Goal: Check status: Check status

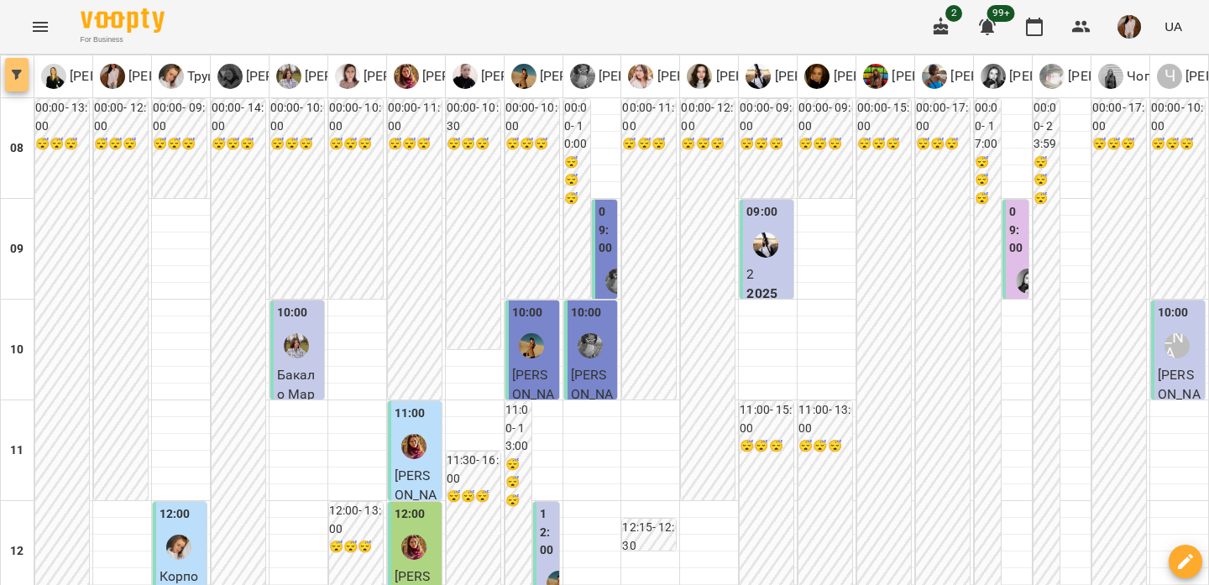
click at [20, 75] on icon "button" at bounding box center [17, 75] width 10 height 10
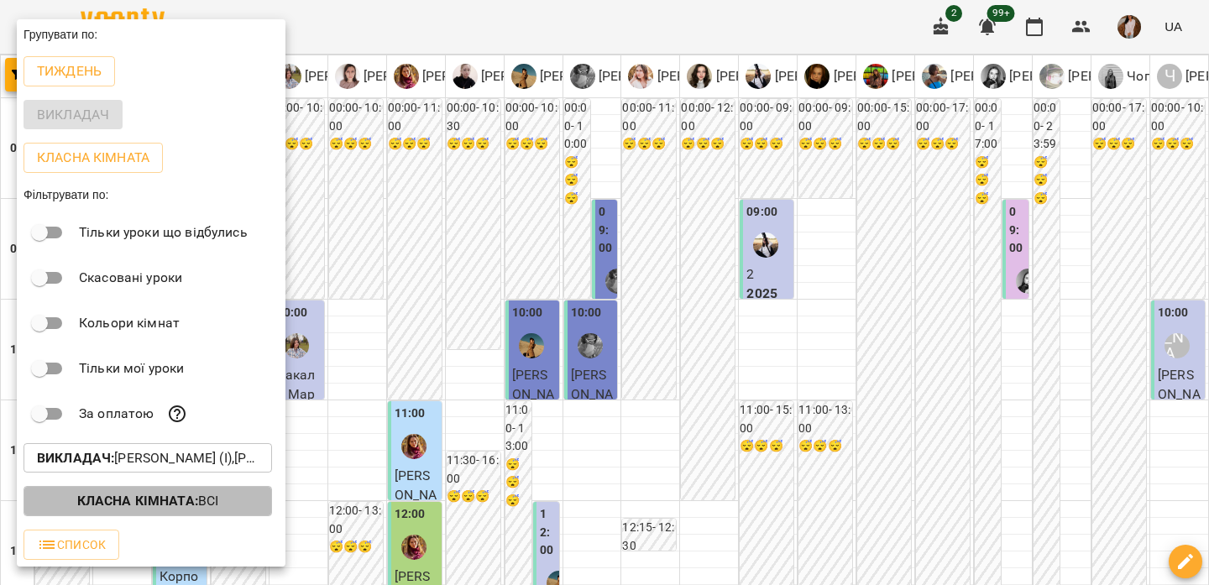
click at [107, 509] on b "Класна кімната :" at bounding box center [137, 501] width 121 height 16
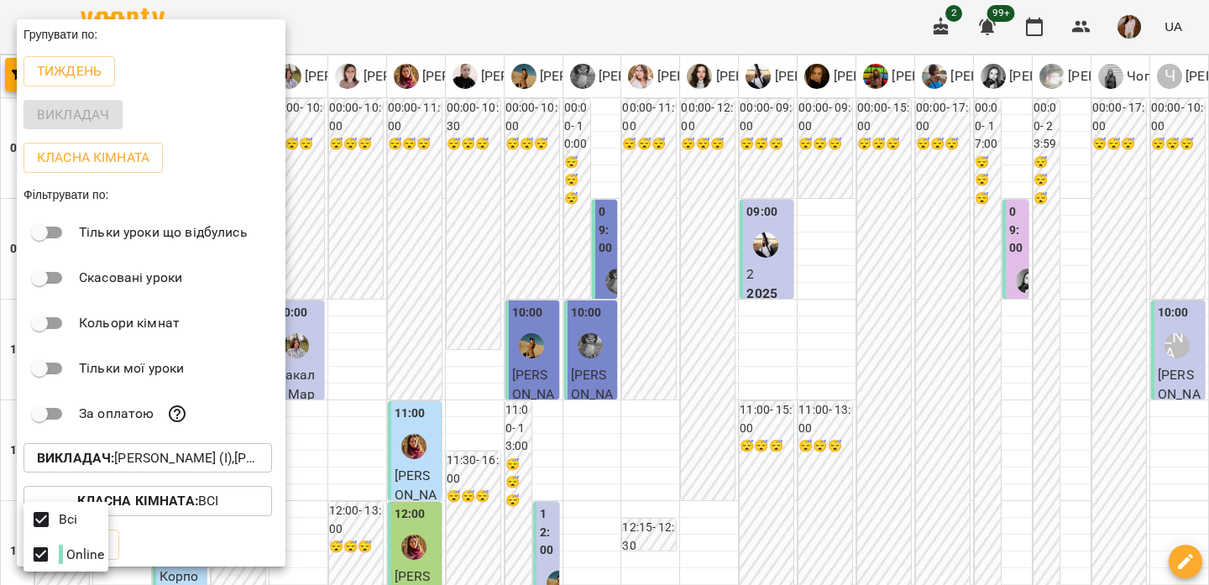
click at [126, 506] on div at bounding box center [604, 292] width 1209 height 585
click at [97, 539] on span "Список" at bounding box center [71, 545] width 69 height 20
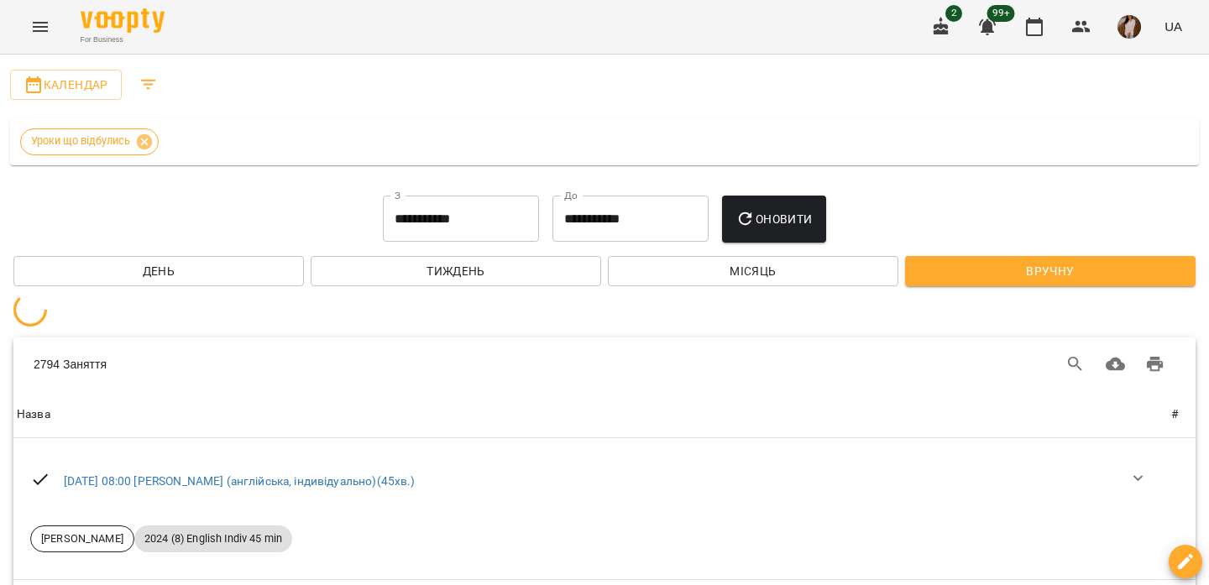
click at [30, 29] on icon "Menu" at bounding box center [40, 27] width 20 height 20
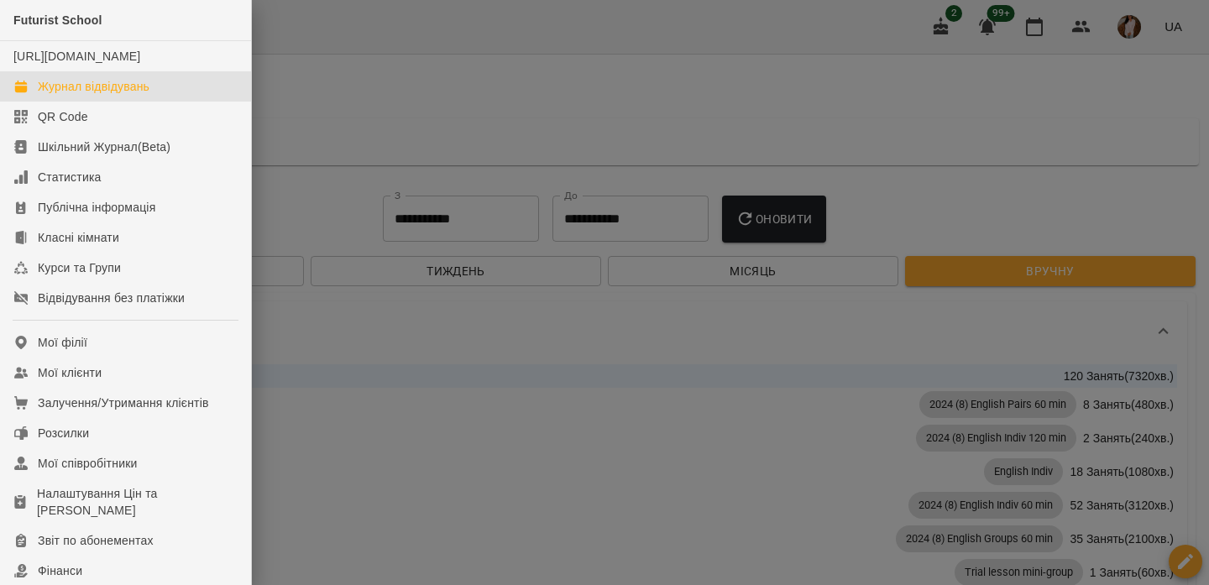
click at [96, 95] on div "Журнал відвідувань" at bounding box center [94, 86] width 112 height 17
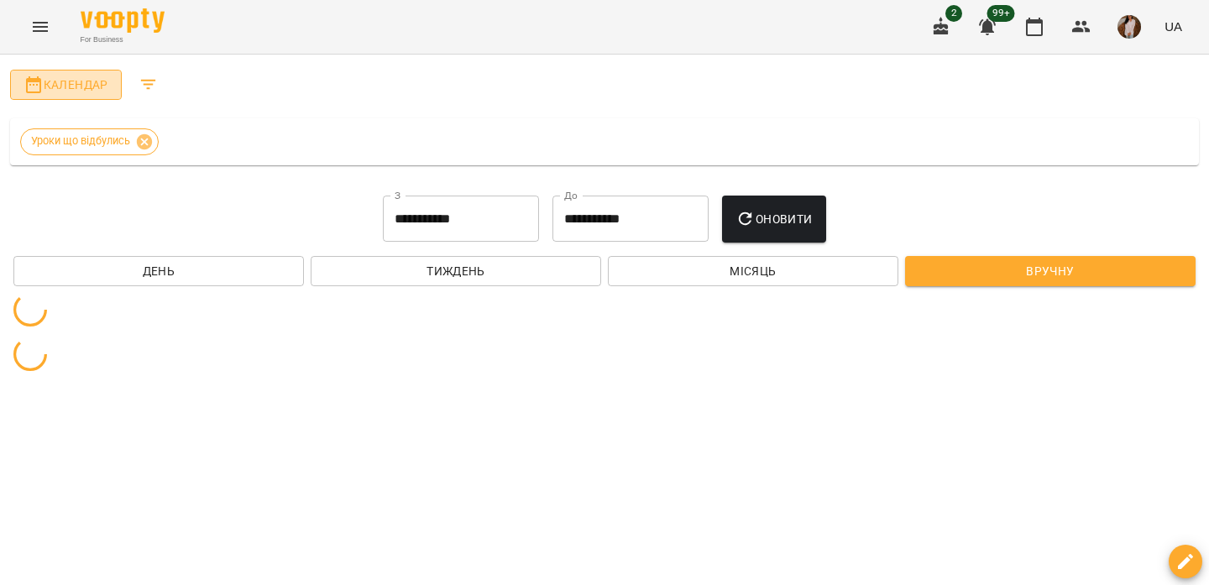
click at [95, 76] on span "Календар" at bounding box center [66, 85] width 85 height 20
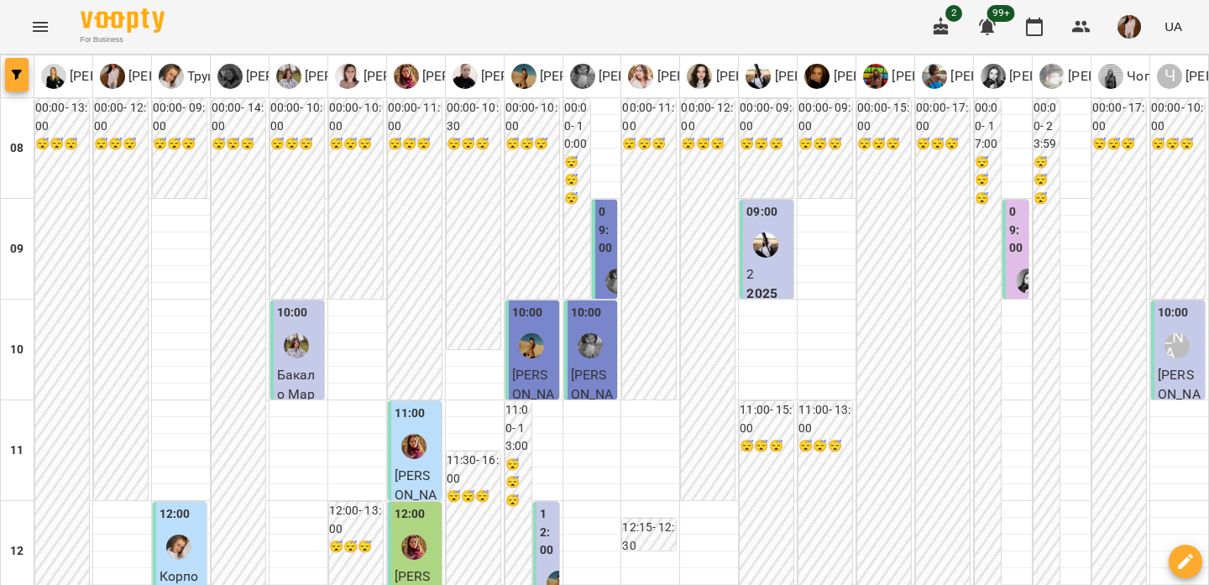
click at [19, 85] on button "button" at bounding box center [17, 75] width 24 height 34
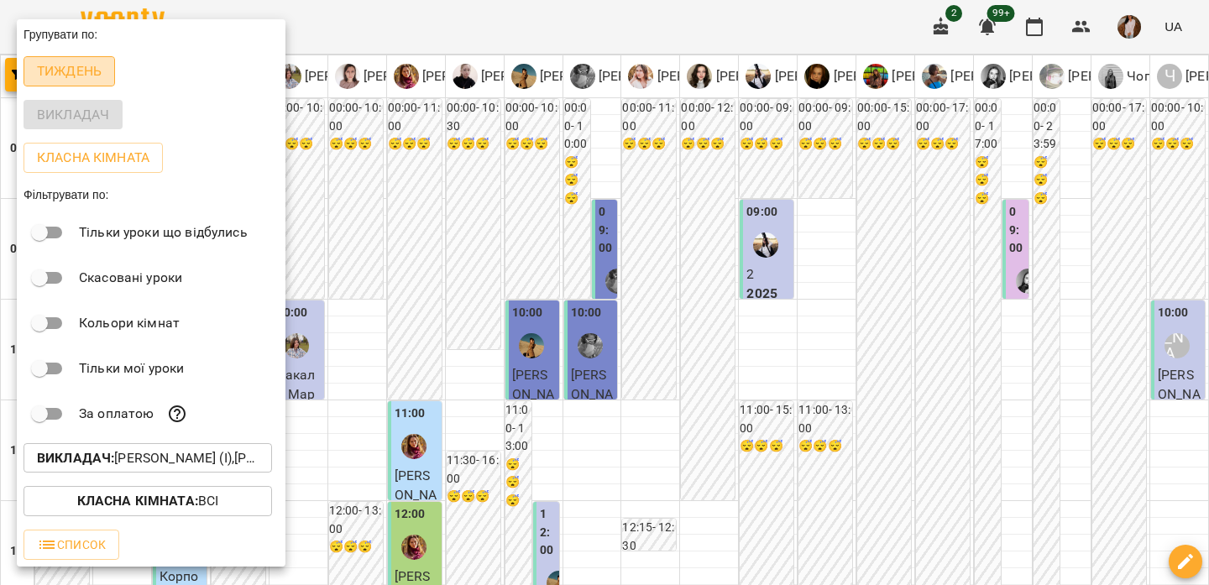
click at [83, 77] on p "Тиждень" at bounding box center [69, 71] width 65 height 20
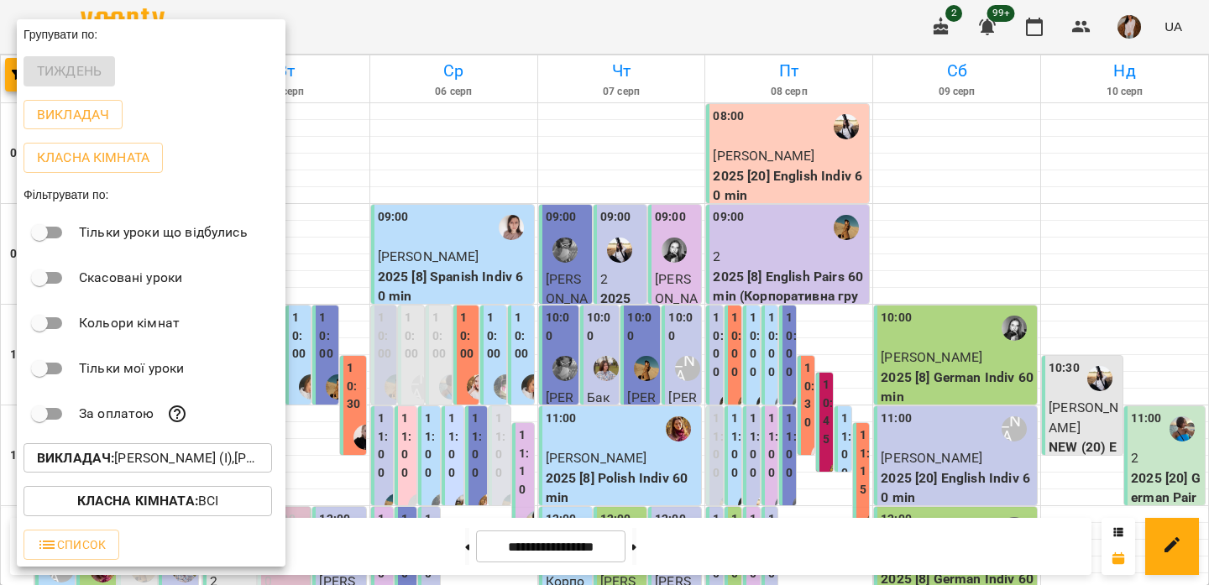
click at [106, 466] on b "Викладач :" at bounding box center [75, 458] width 77 height 16
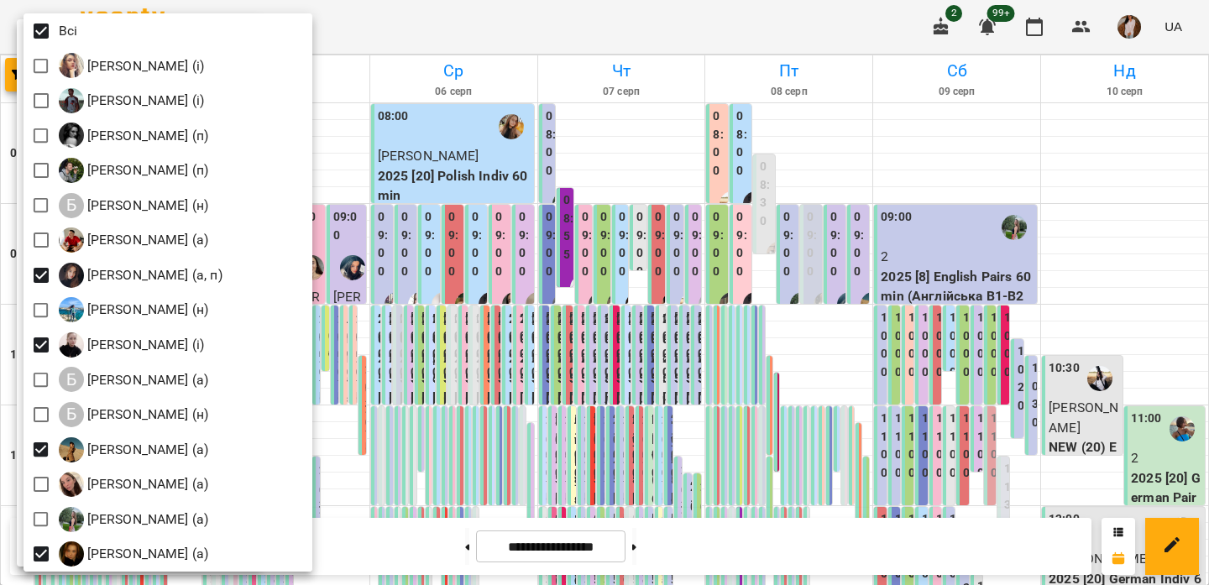
click at [479, 22] on div at bounding box center [604, 292] width 1209 height 585
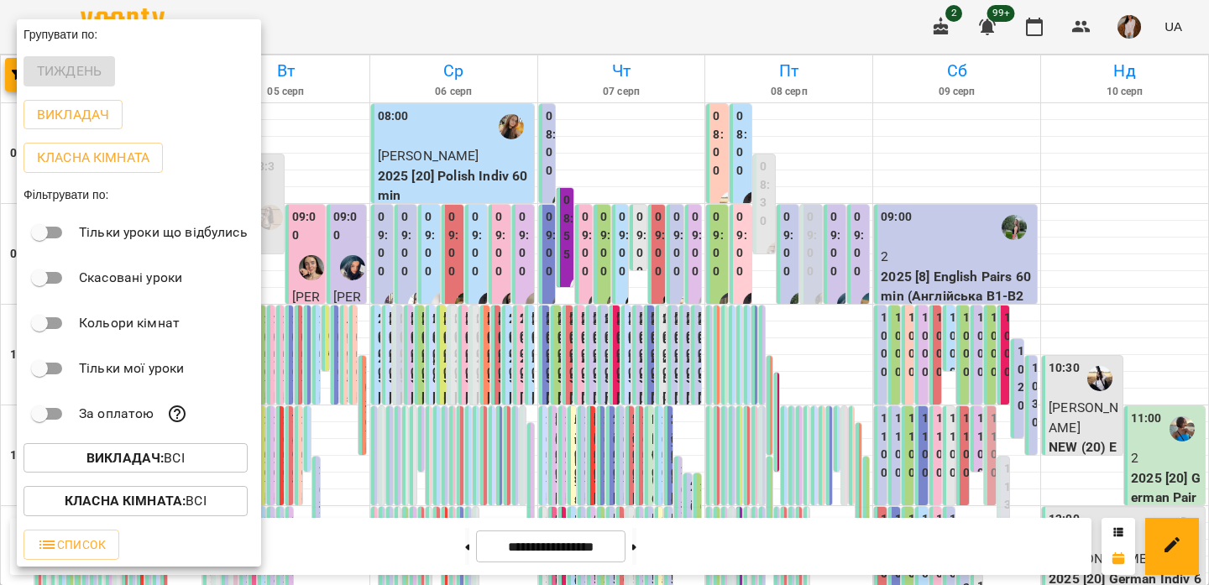
click at [479, 22] on div at bounding box center [604, 292] width 1209 height 585
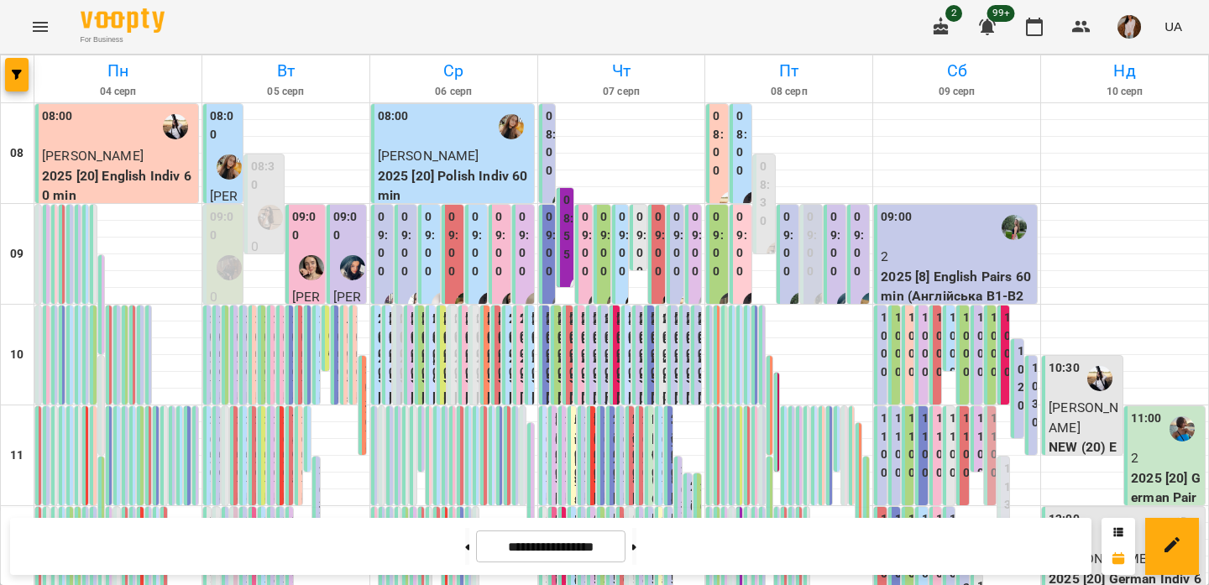
scroll to position [1105, 0]
click at [598, 553] on input "**********" at bounding box center [550, 547] width 149 height 33
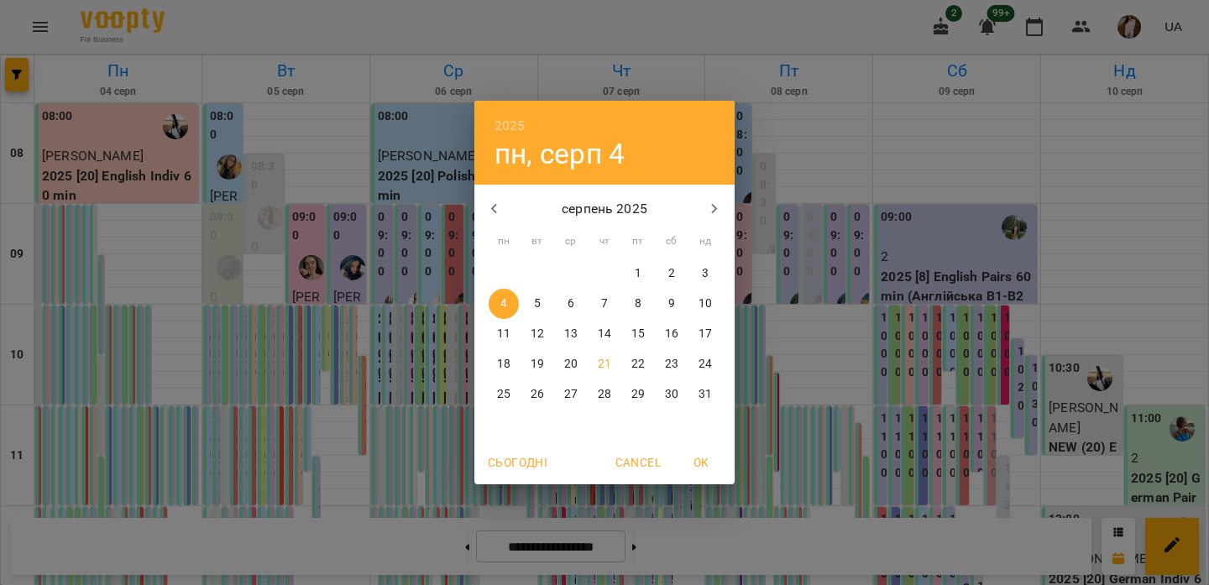
click at [510, 396] on span "25" at bounding box center [504, 394] width 30 height 17
type input "**********"
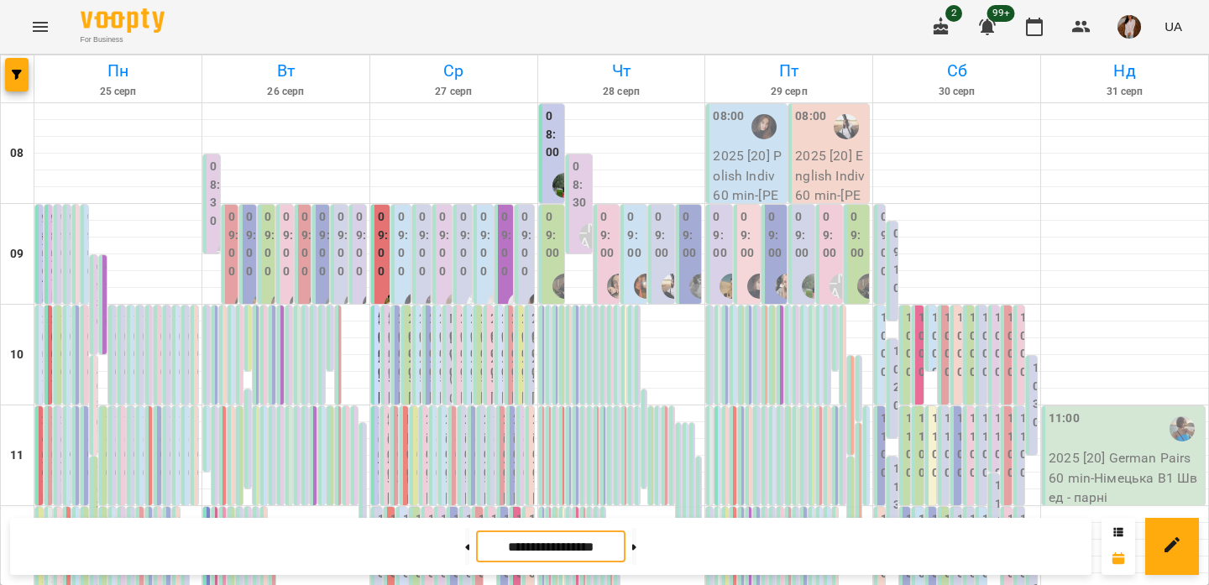
scroll to position [551, 0]
click at [286, 71] on h6 "Вт" at bounding box center [286, 71] width 162 height 26
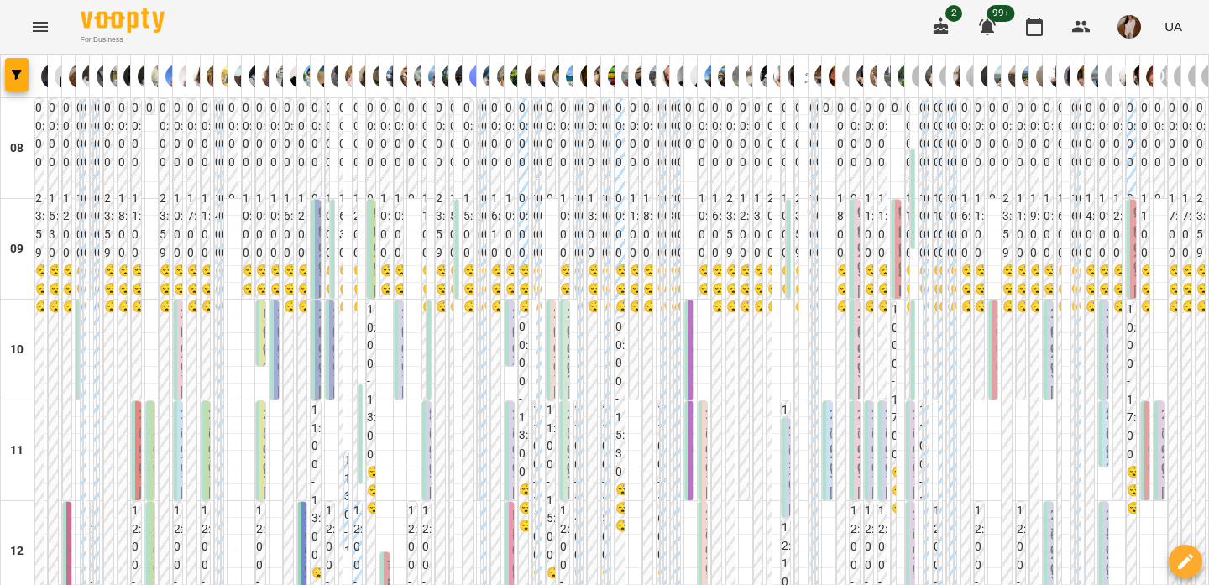
scroll to position [726, 0]
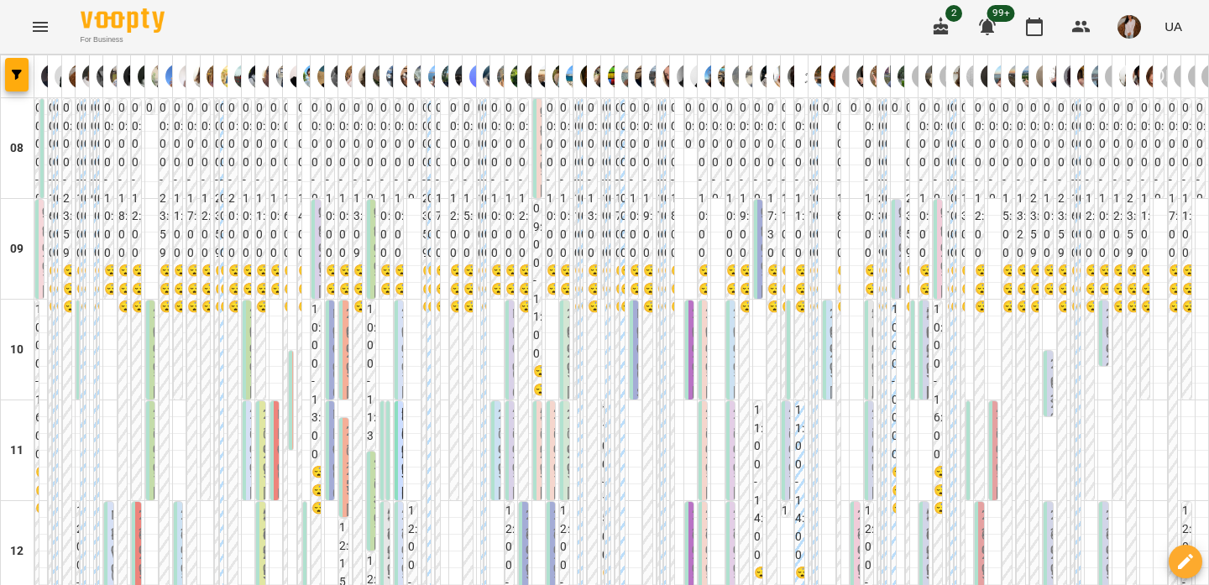
scroll to position [747, 0]
